Goal: Information Seeking & Learning: Find specific fact

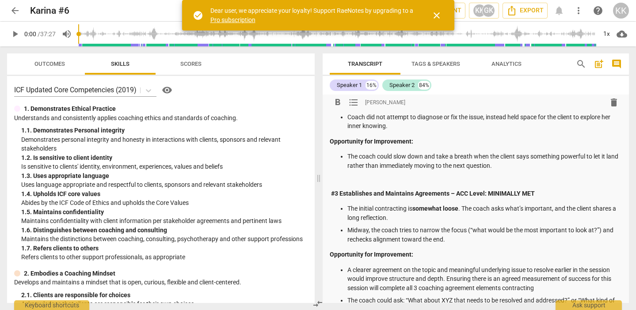
scroll to position [233, 0]
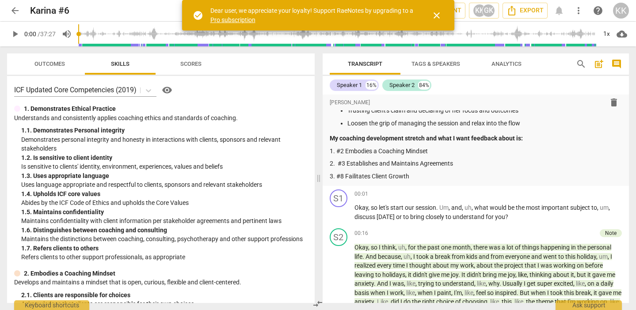
scroll to position [1362, 0]
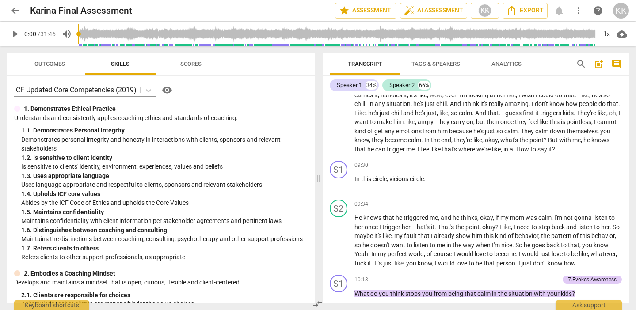
scroll to position [2311, 0]
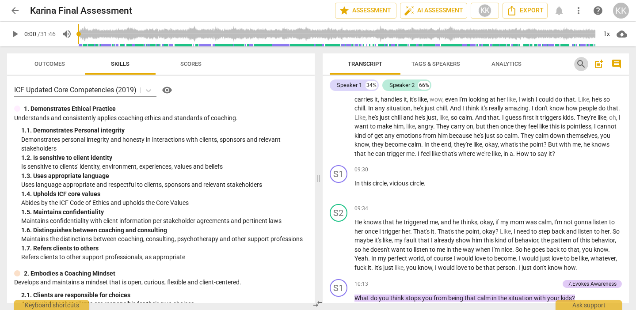
click at [579, 61] on span "search" at bounding box center [581, 64] width 11 height 11
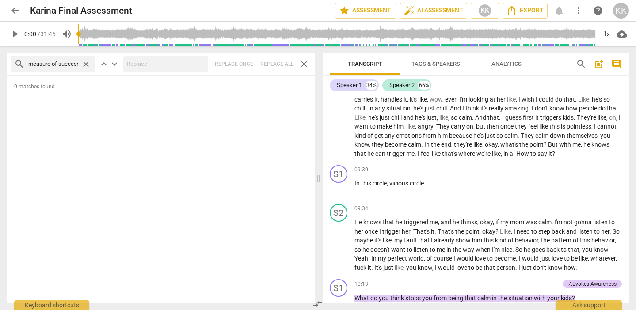
scroll to position [0, 2]
type input "measure of success"
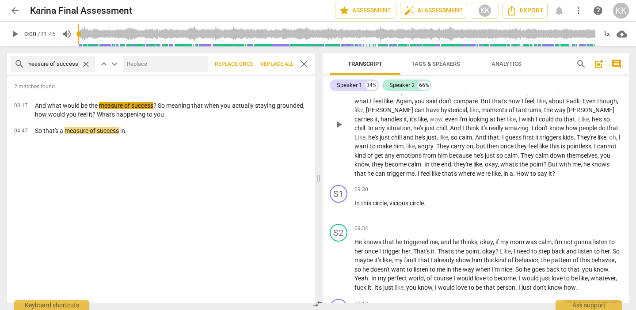
scroll to position [2290, 0]
click at [239, 109] on p "And what would be the measure of success ? So meaning that when you actually st…" at bounding box center [171, 110] width 273 height 18
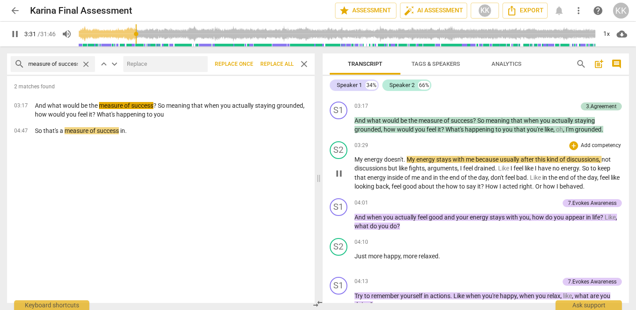
scroll to position [1050, 0]
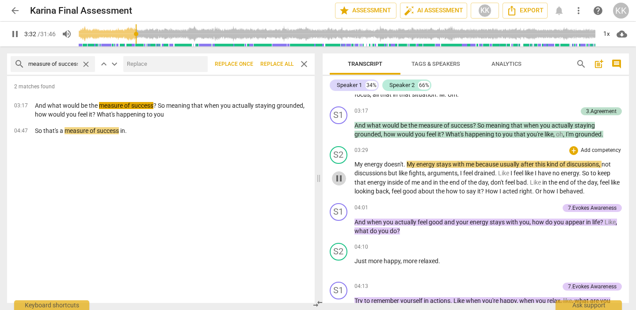
click at [338, 177] on span "pause" at bounding box center [339, 178] width 11 height 11
type input "213"
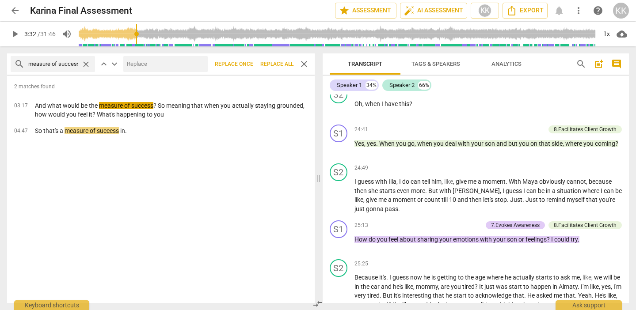
scroll to position [5400, 0]
